Goal: Task Accomplishment & Management: Use online tool/utility

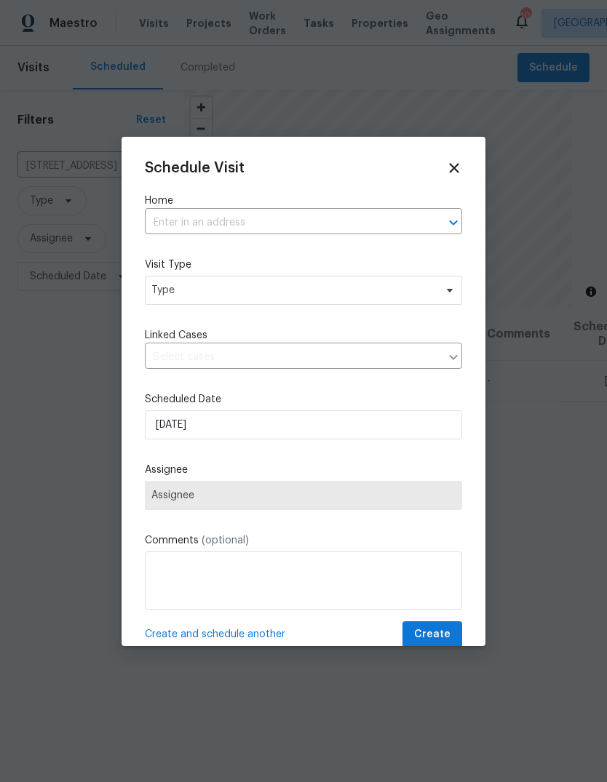
click at [366, 233] on input "text" at bounding box center [283, 223] width 276 height 23
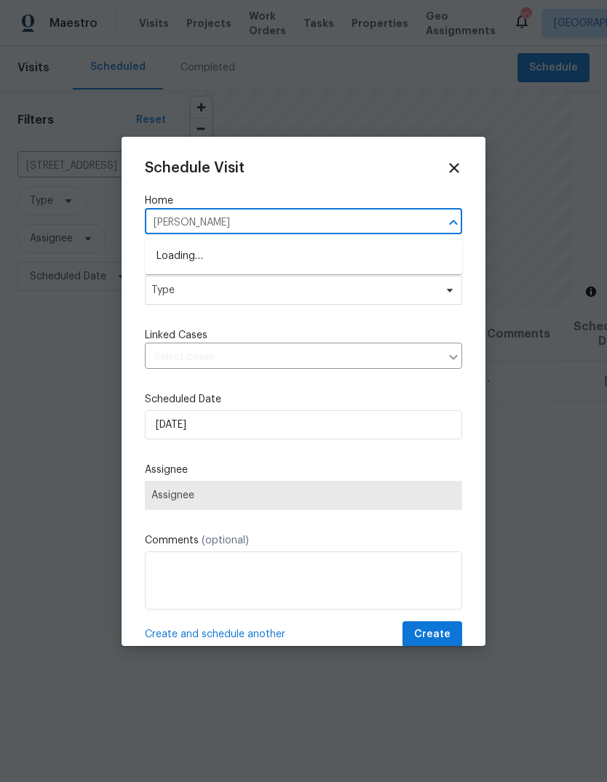
type input "[PERSON_NAME]"
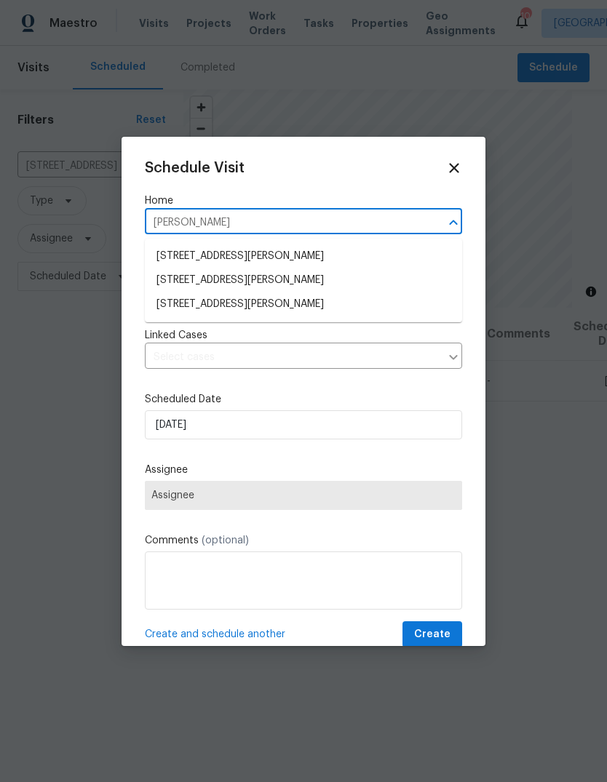
click at [353, 307] on li "[STREET_ADDRESS][PERSON_NAME]" at bounding box center [303, 304] width 317 height 24
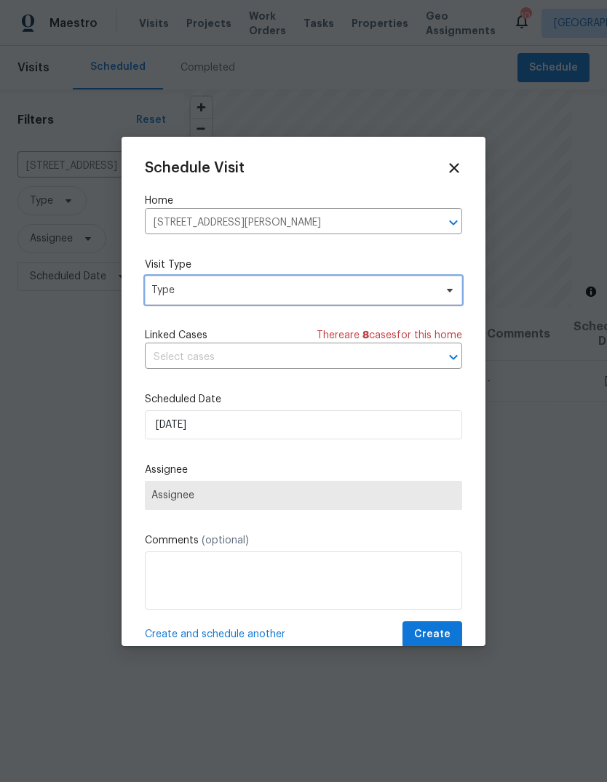
click at [392, 295] on span "Type" at bounding box center [292, 290] width 283 height 15
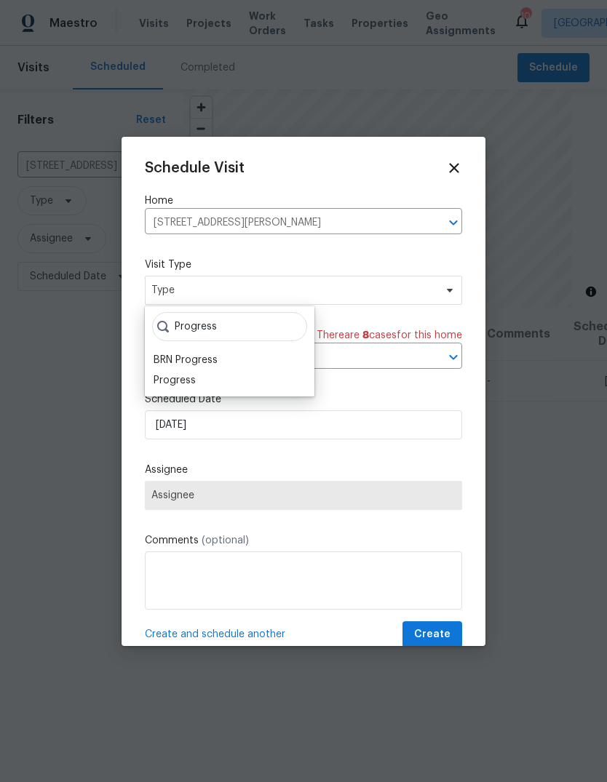
type input "Progress"
click at [215, 378] on div "Progress" at bounding box center [229, 380] width 161 height 20
click at [193, 373] on div "Progress" at bounding box center [174, 380] width 42 height 15
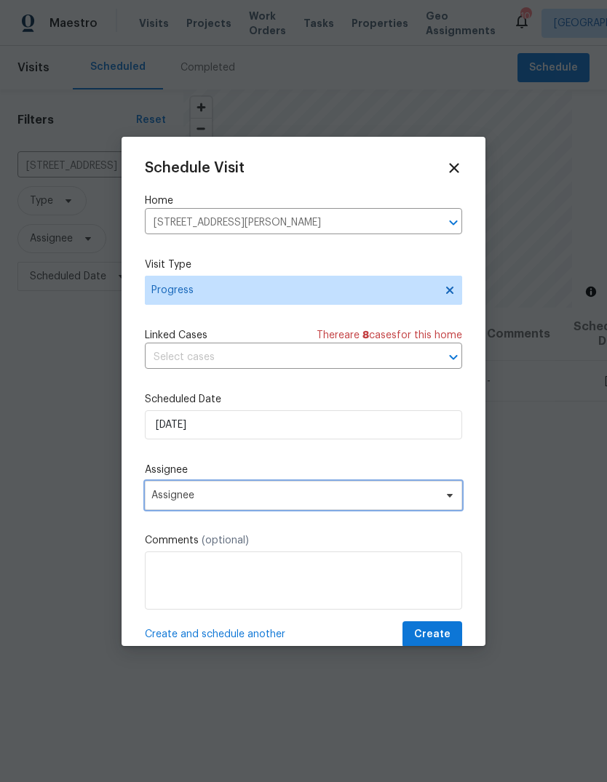
click at [308, 497] on span "Assignee" at bounding box center [293, 496] width 285 height 12
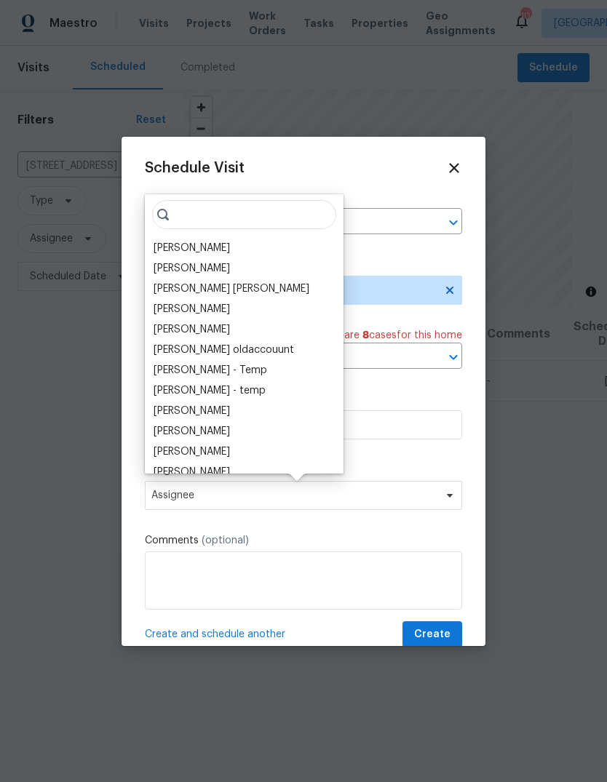
click at [239, 245] on div "[PERSON_NAME]" at bounding box center [244, 248] width 190 height 20
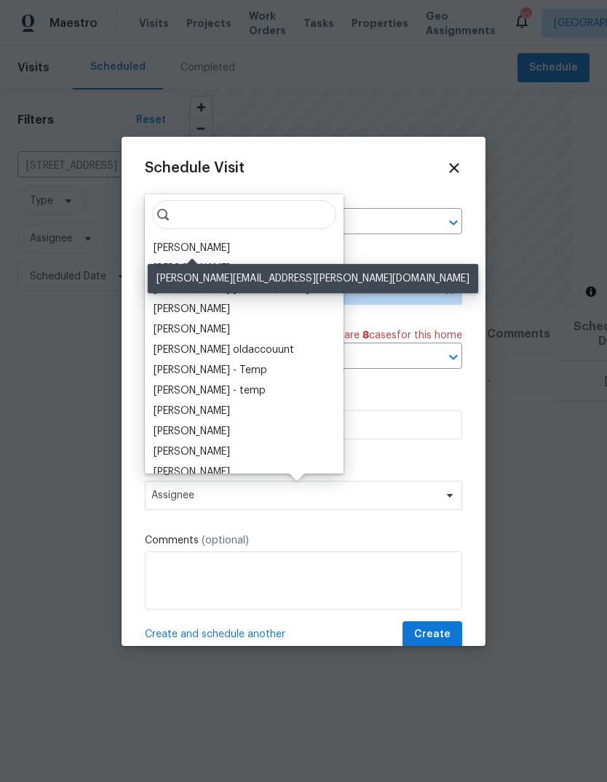
click at [214, 249] on div "[PERSON_NAME]" at bounding box center [191, 248] width 76 height 15
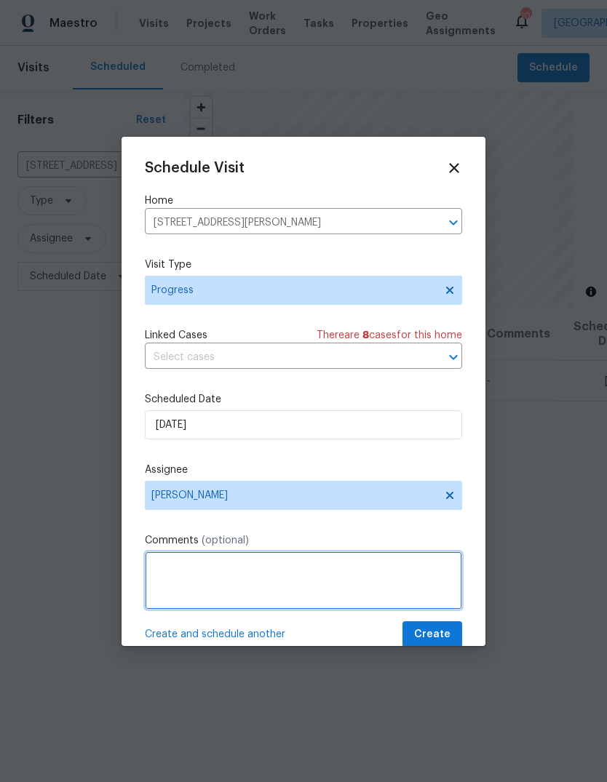
click at [254, 578] on textarea at bounding box center [303, 580] width 317 height 58
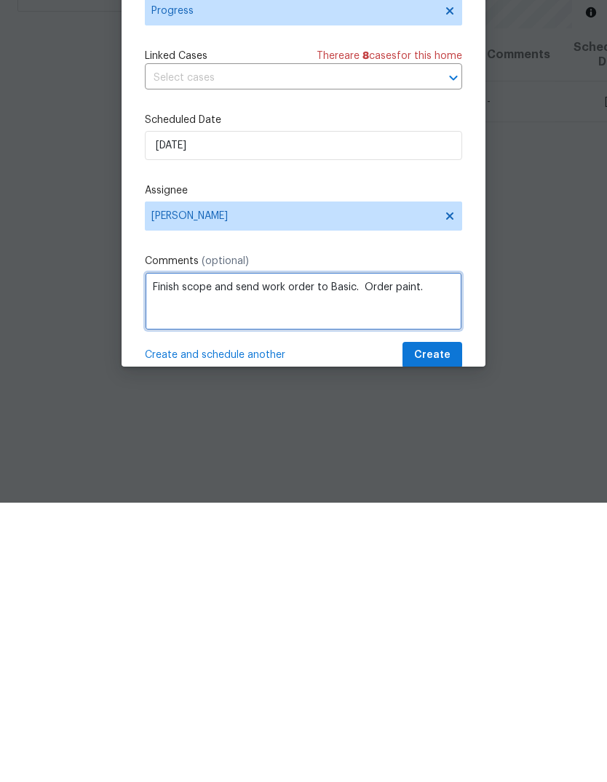
type textarea "Finish scope and send work order to Basic. Order paint."
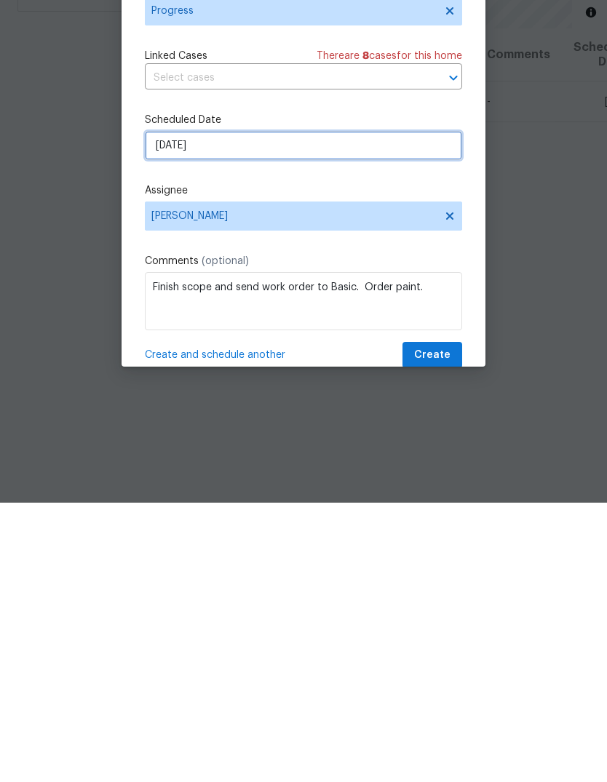
click at [337, 410] on input "[DATE]" at bounding box center [303, 424] width 317 height 29
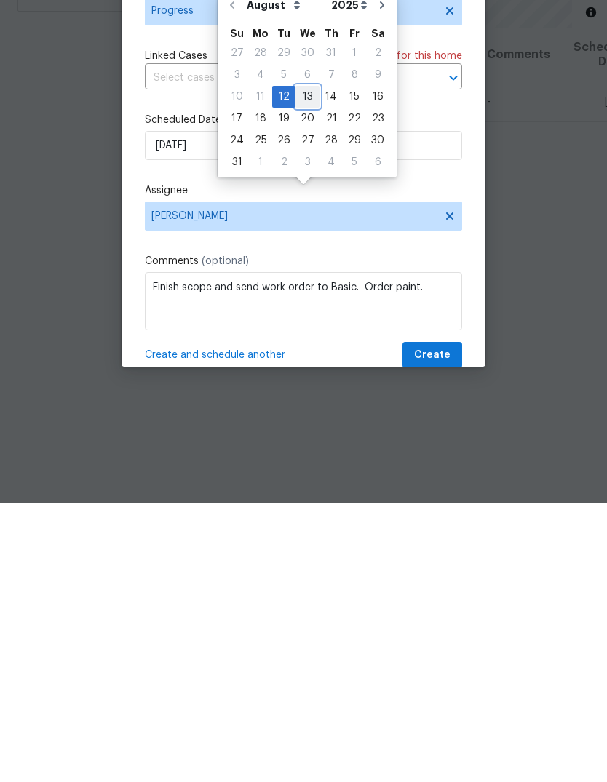
click at [307, 366] on div "13" at bounding box center [307, 376] width 24 height 20
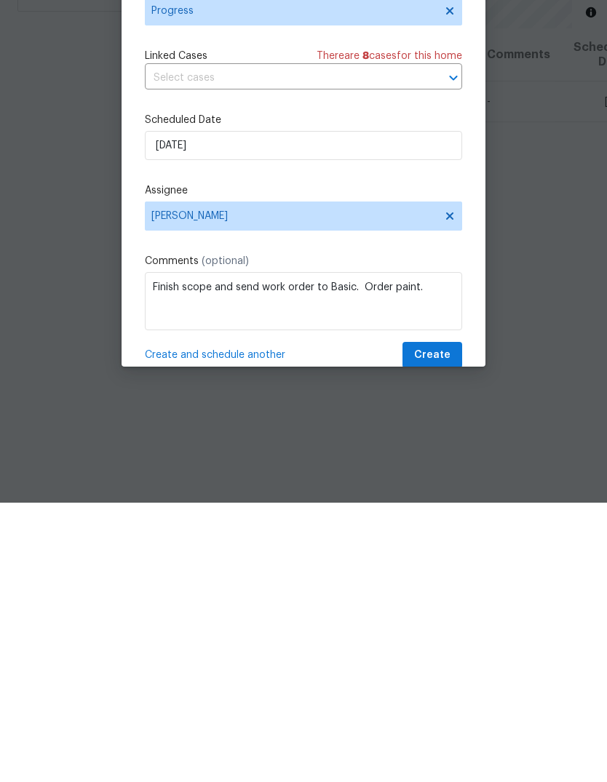
type input "[DATE]"
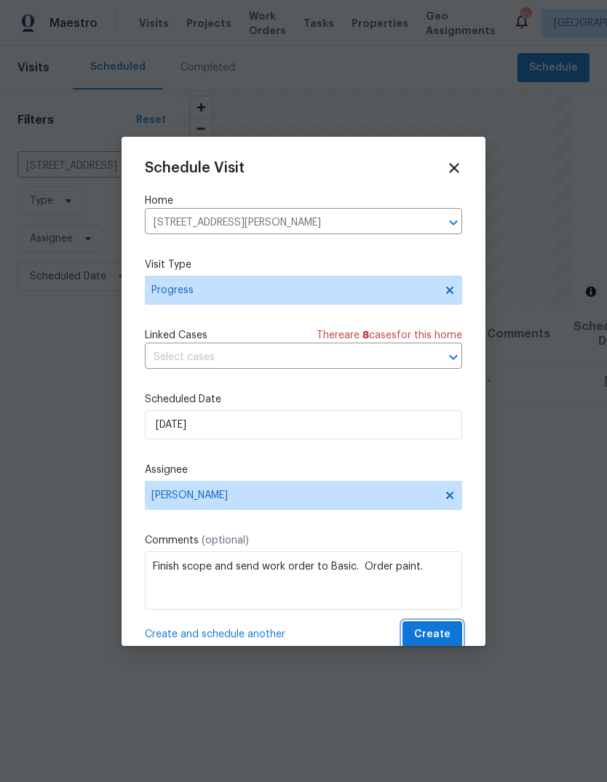
click at [447, 635] on span "Create" at bounding box center [432, 635] width 36 height 18
